Goal: Find contact information: Find contact information

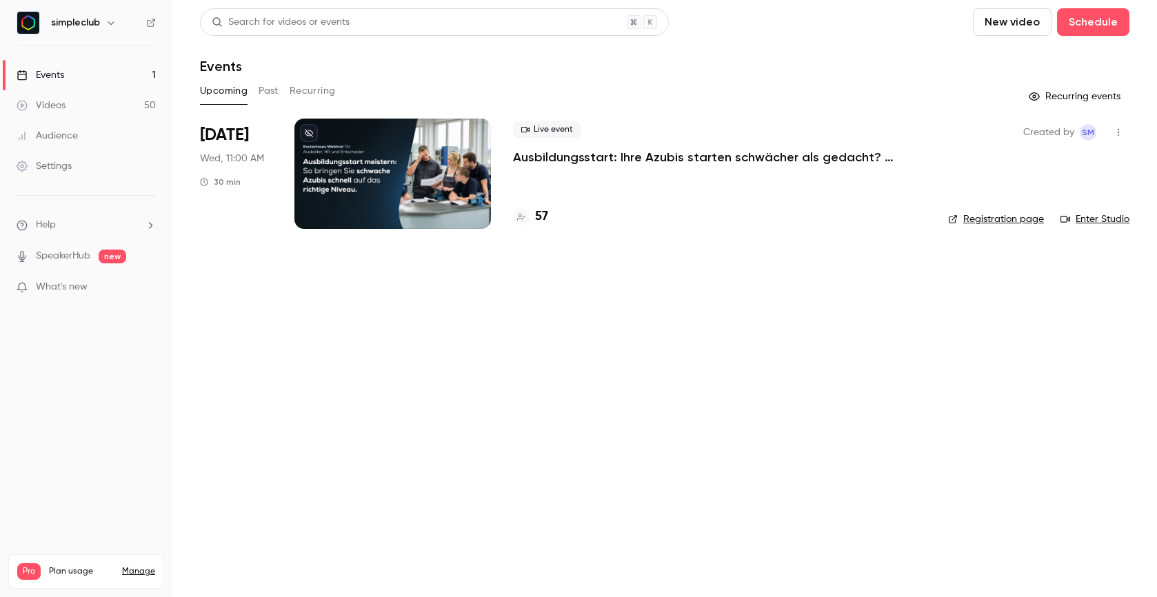
click at [570, 166] on div "Live event Ausbildungsstart: Ihre Azubis starten schwächer als gedacht? ([DATE]…" at bounding box center [719, 174] width 413 height 110
click at [571, 161] on p "Ausbildungsstart: Ihre Azubis starten schwächer als gedacht? ([DATE])" at bounding box center [719, 157] width 413 height 17
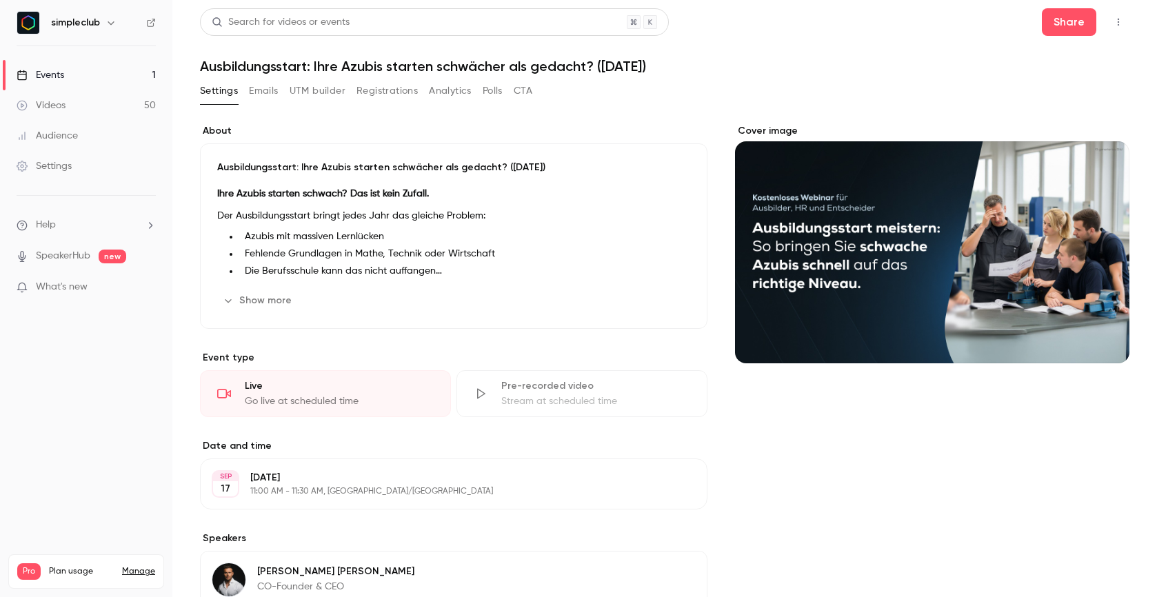
click at [71, 136] on div "Audience" at bounding box center [47, 136] width 61 height 14
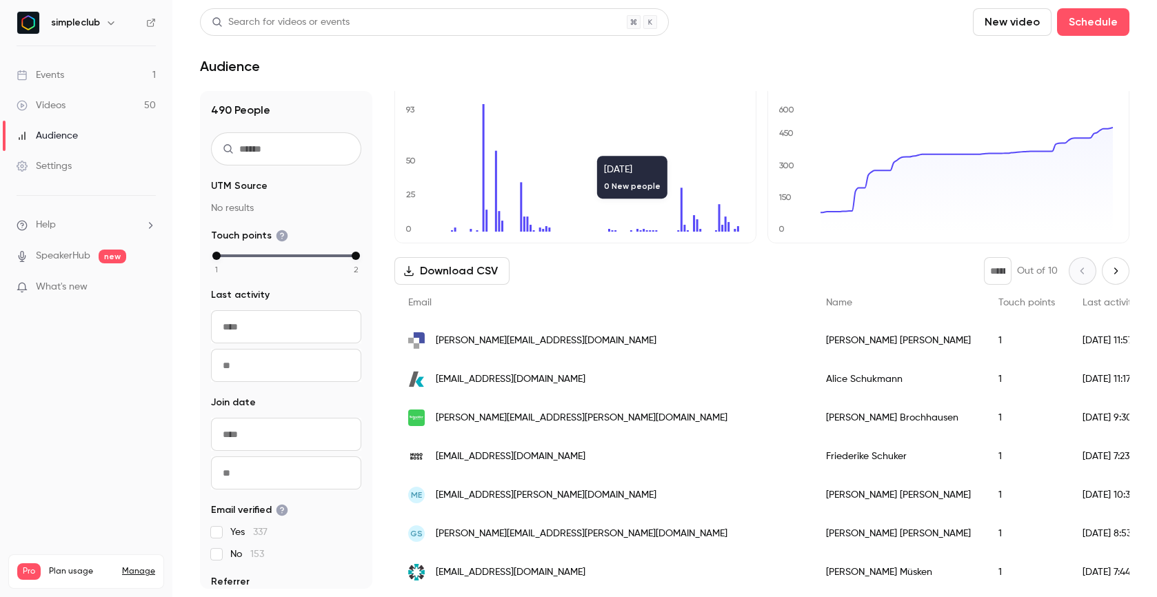
scroll to position [30, 0]
drag, startPoint x: 598, startPoint y: 340, endPoint x: 434, endPoint y: 341, distance: 163.4
click at [434, 341] on div "[PERSON_NAME][EMAIL_ADDRESS][DOMAIN_NAME]" at bounding box center [603, 340] width 418 height 39
copy span "[PERSON_NAME][EMAIL_ADDRESS][DOMAIN_NAME]"
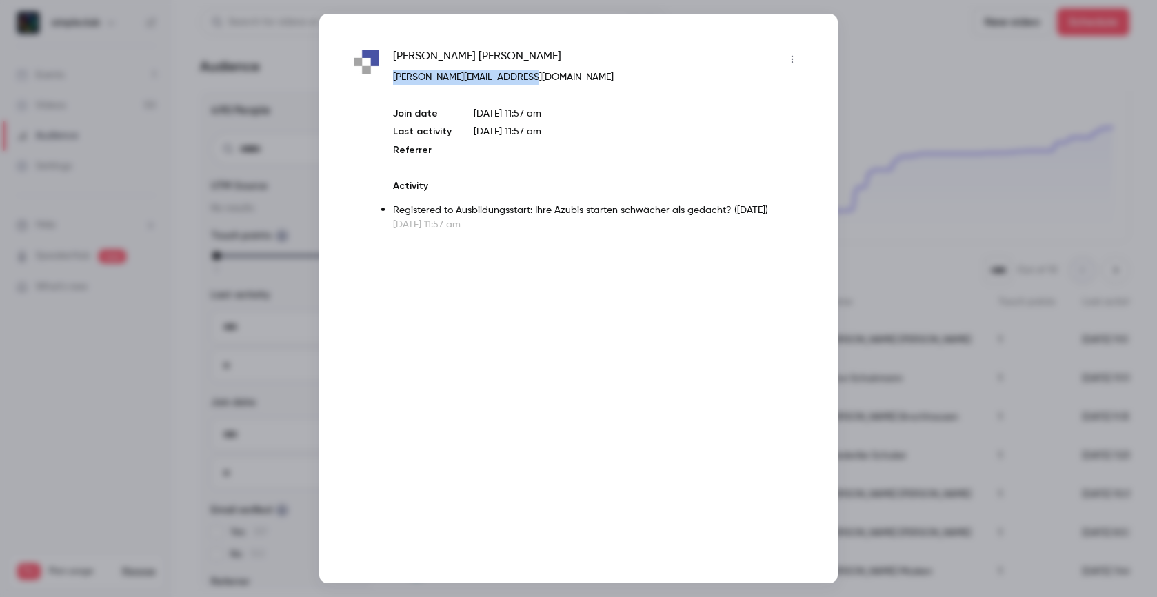
drag, startPoint x: 514, startPoint y: 79, endPoint x: 389, endPoint y: 75, distance: 124.8
click at [389, 75] on div "[PERSON_NAME] [PERSON_NAME][EMAIL_ADDRESS][DOMAIN_NAME] Join date [DATE] 11:57 …" at bounding box center [578, 139] width 449 height 183
copy link "[PERSON_NAME][EMAIL_ADDRESS][DOMAIN_NAME]"
